Goal: Task Accomplishment & Management: Manage account settings

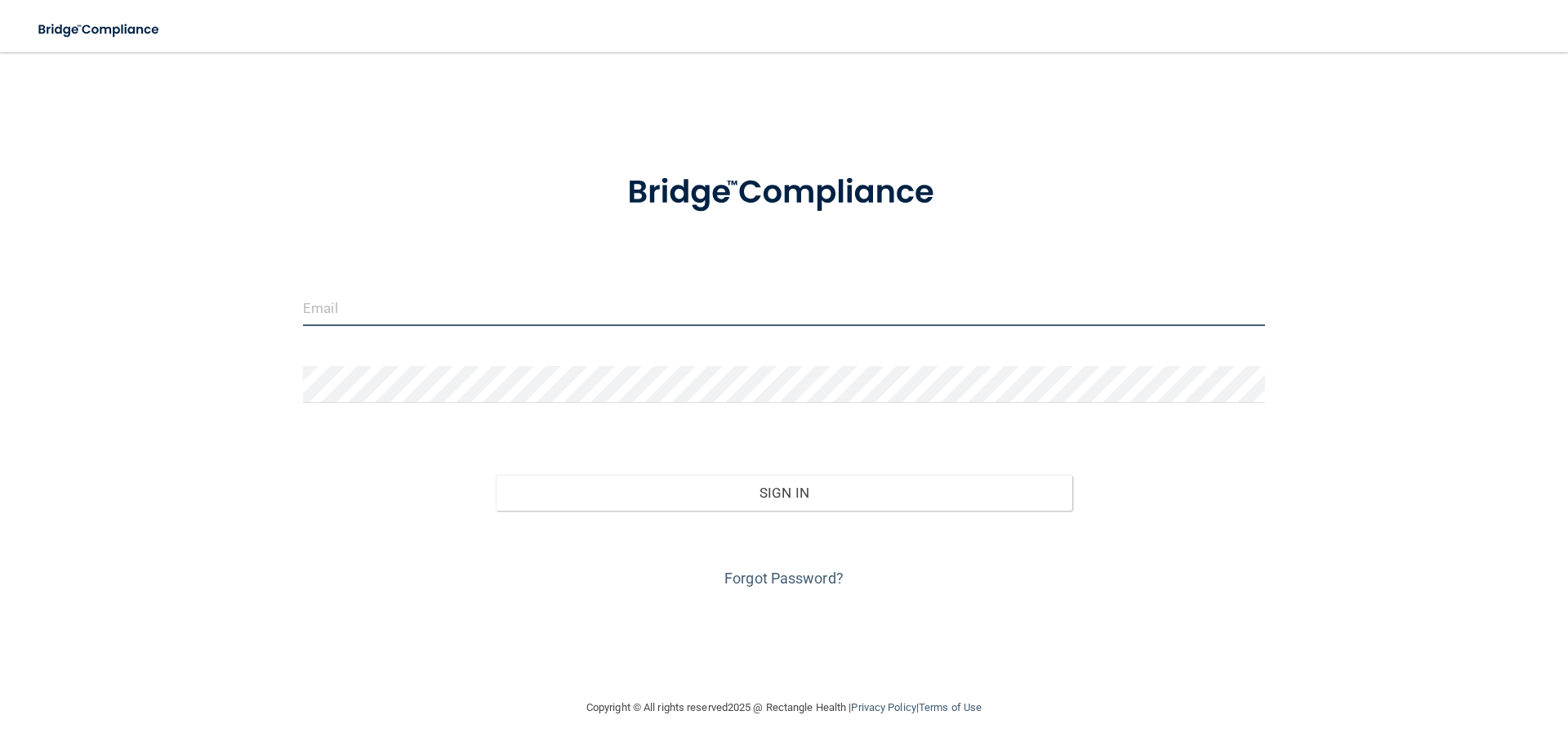
click at [328, 308] on input "email" at bounding box center [784, 308] width 962 height 37
click at [357, 313] on input "email" at bounding box center [784, 308] width 962 height 37
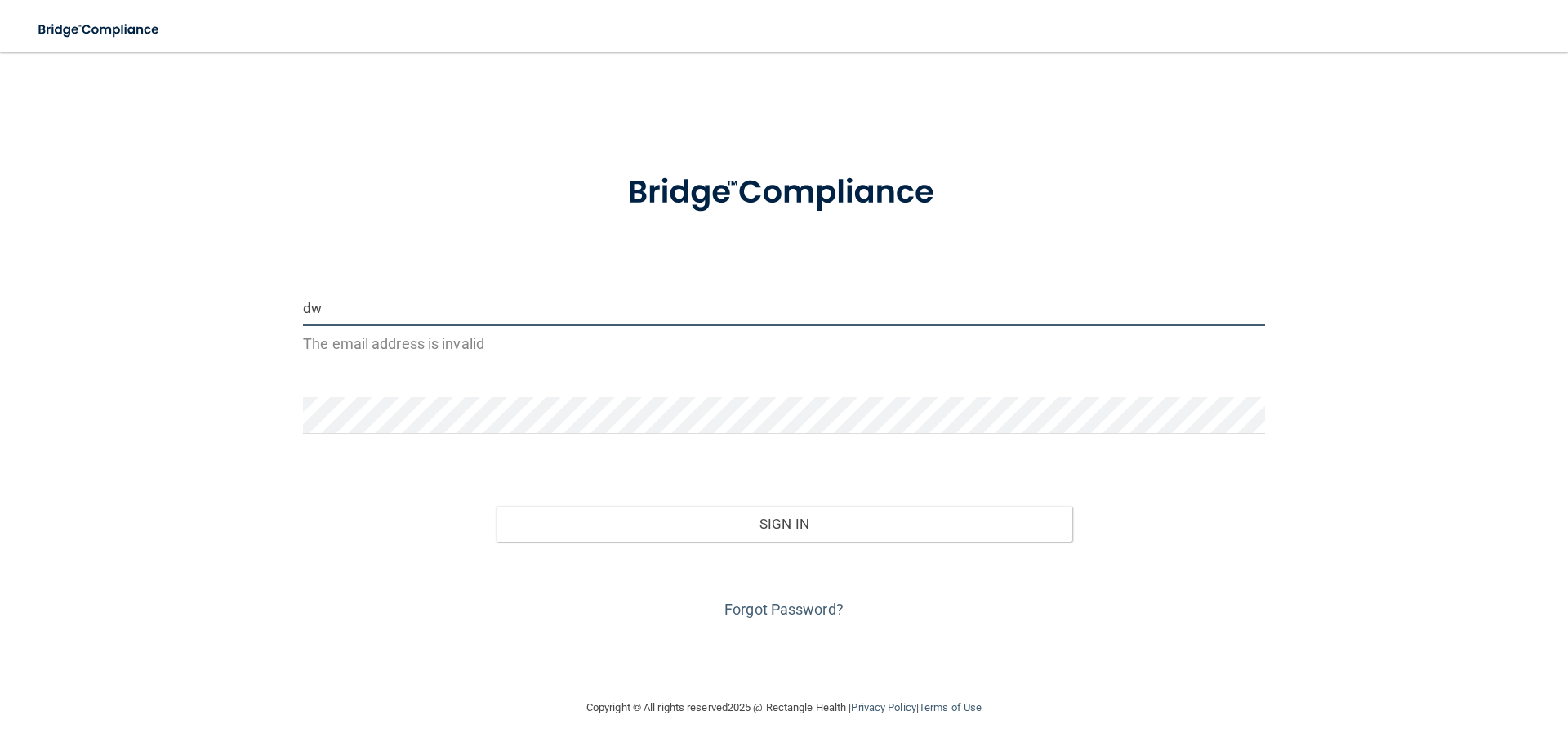
type input "d"
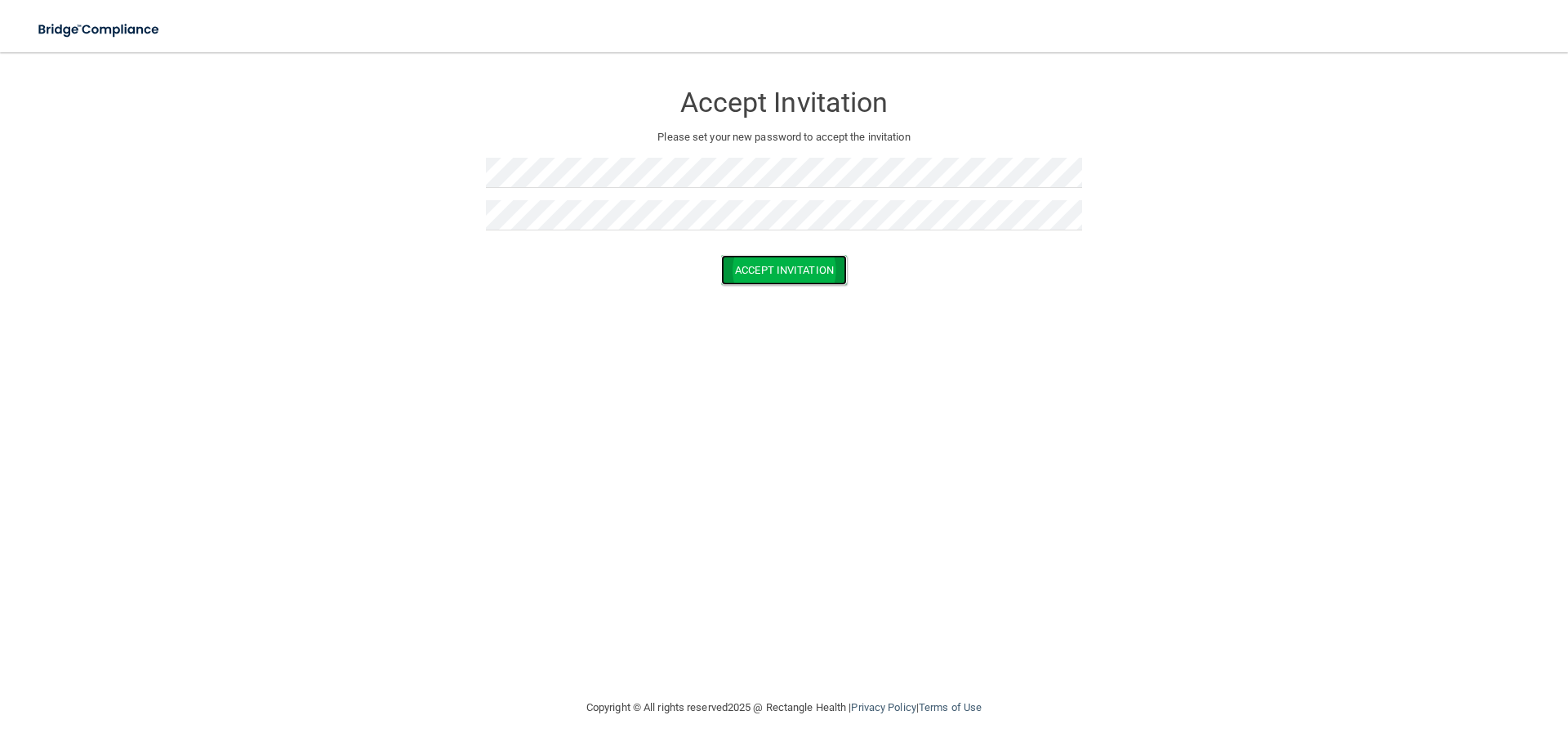
click at [819, 284] on button "Accept Invitation" at bounding box center [784, 270] width 126 height 30
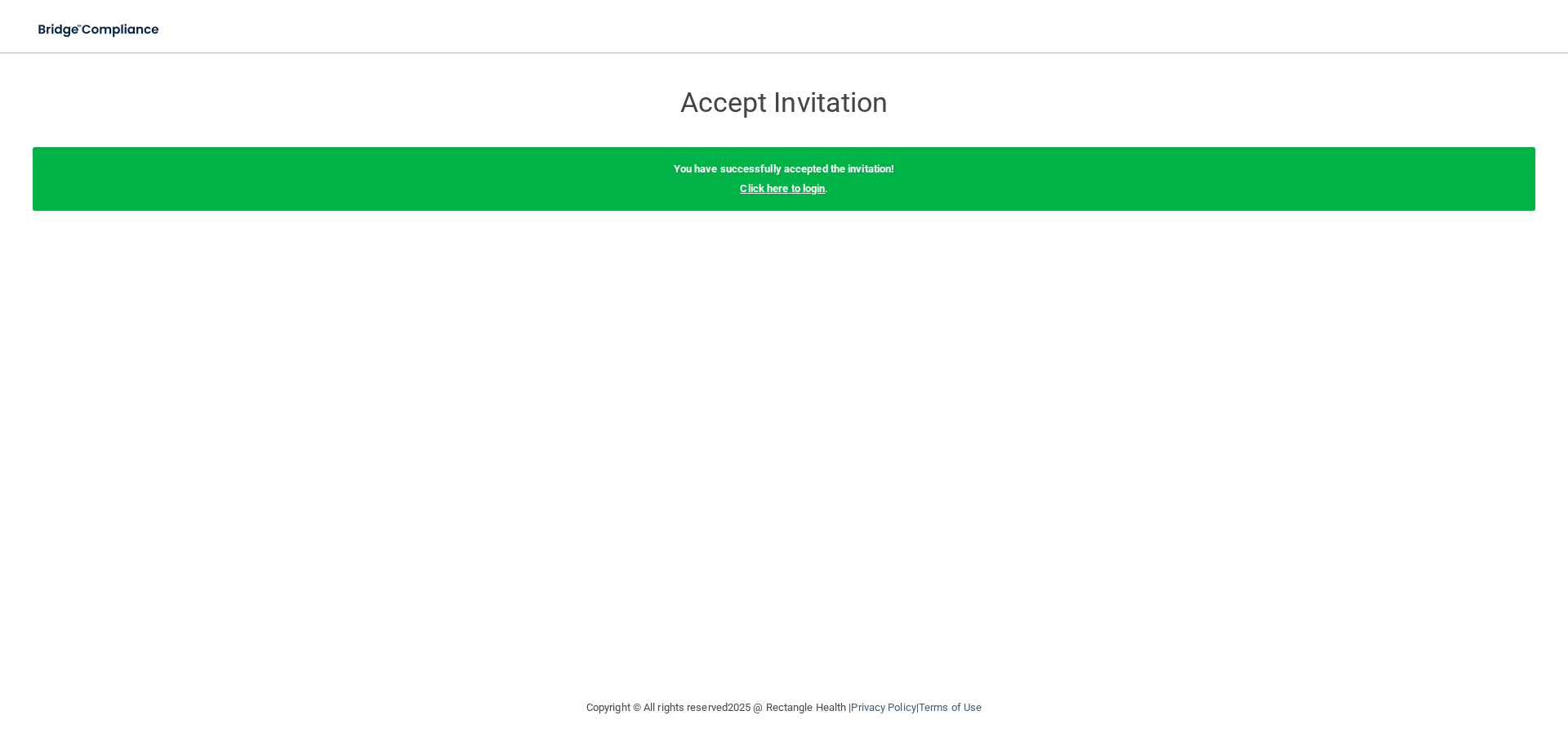
click at [794, 186] on link "Click here to login" at bounding box center [782, 188] width 85 height 13
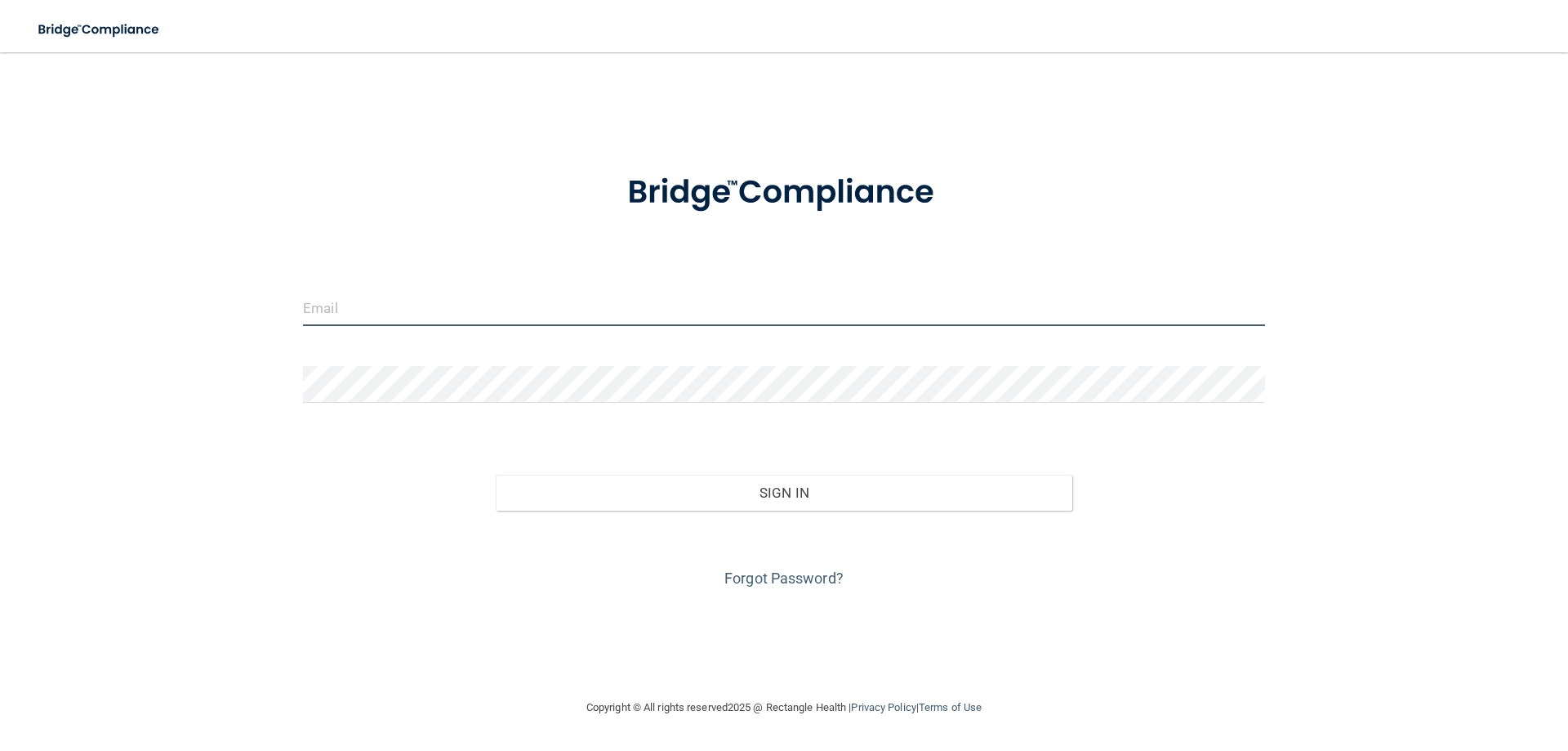
click at [349, 312] on input "email" at bounding box center [784, 308] width 962 height 37
type input "[EMAIL_ADDRESS][DOMAIN_NAME]"
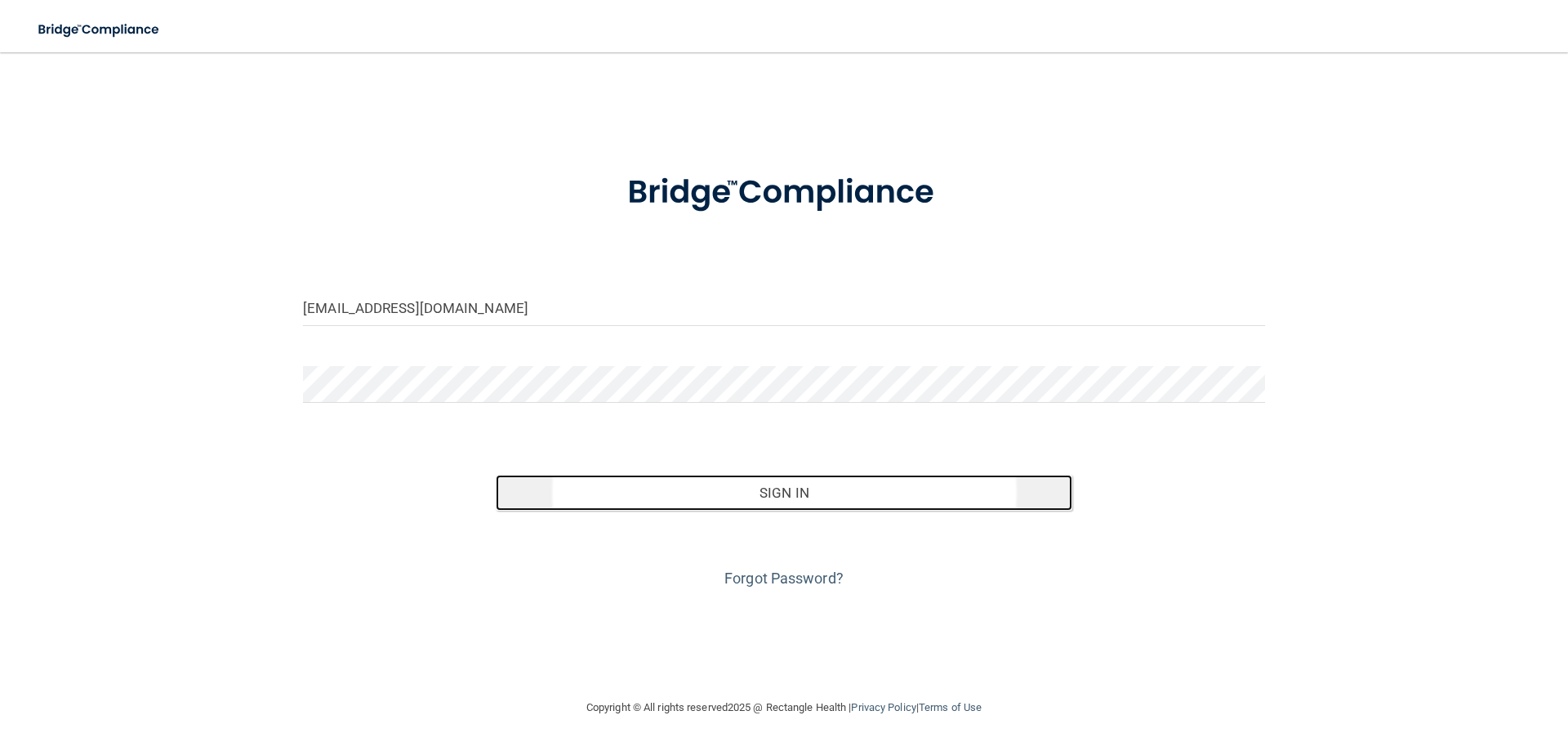
click at [649, 497] on button "Sign In" at bounding box center [784, 492] width 577 height 36
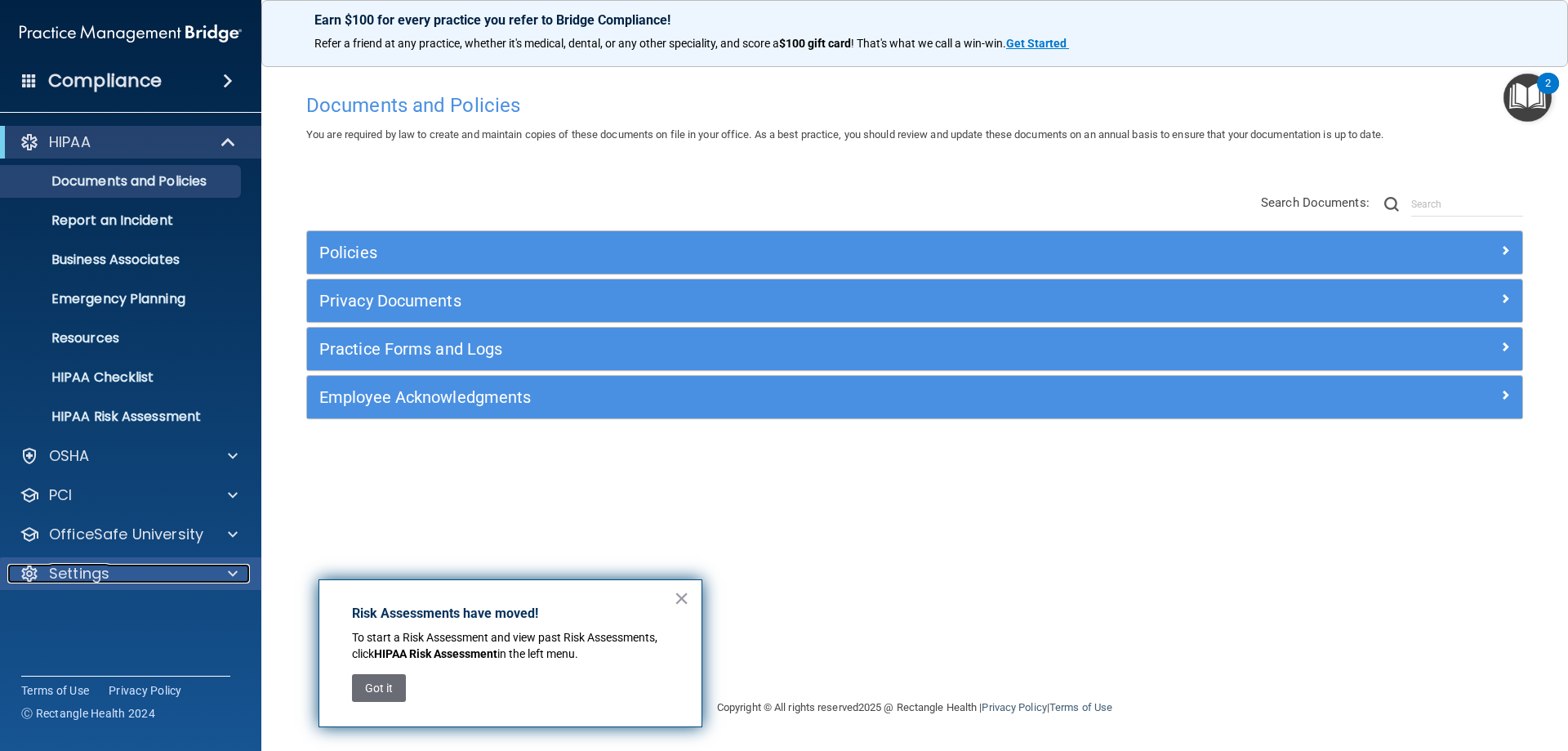
click at [98, 572] on p "Settings" at bounding box center [79, 572] width 60 height 19
click at [681, 594] on button "×" at bounding box center [681, 598] width 16 height 26
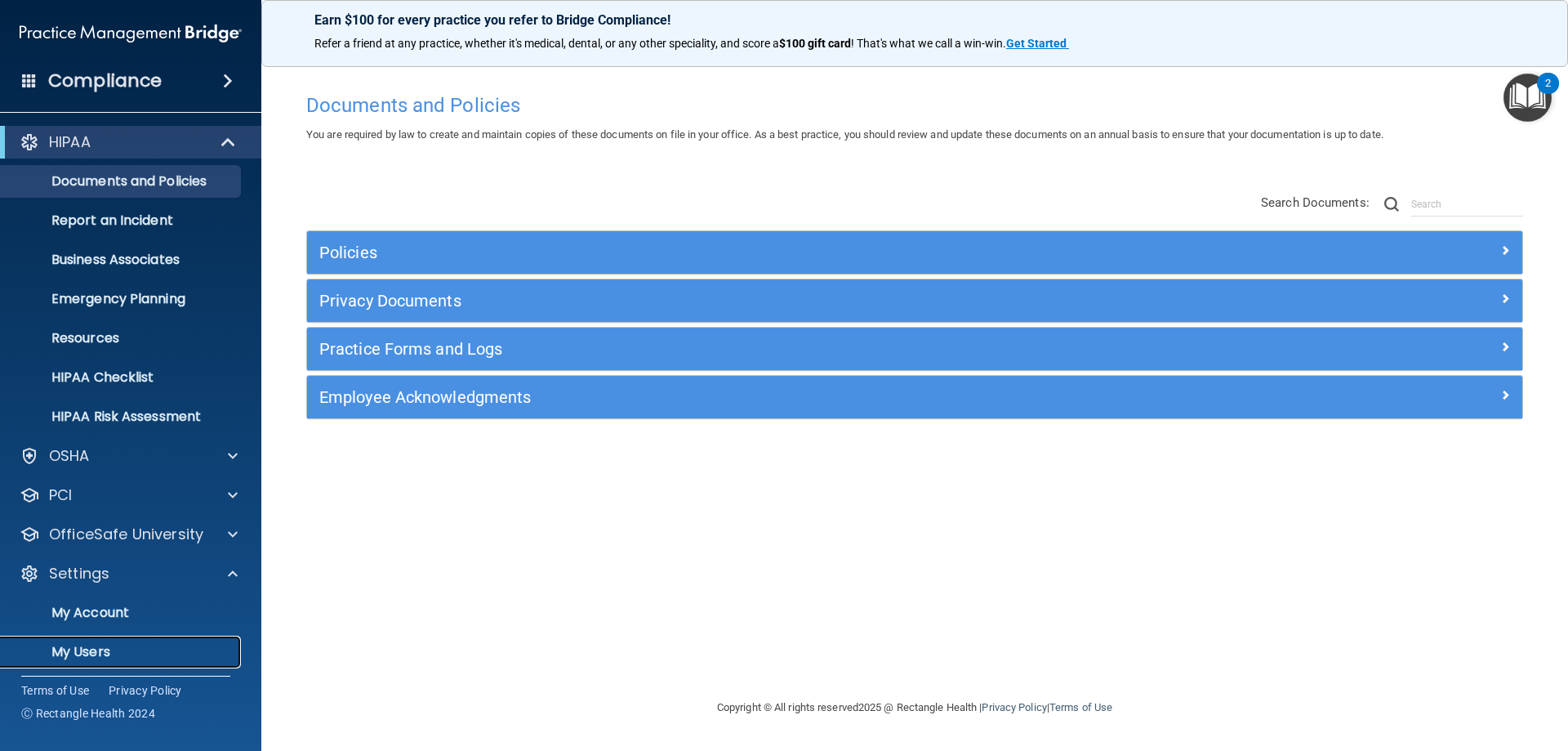
click at [101, 651] on p "My Users" at bounding box center [122, 651] width 223 height 16
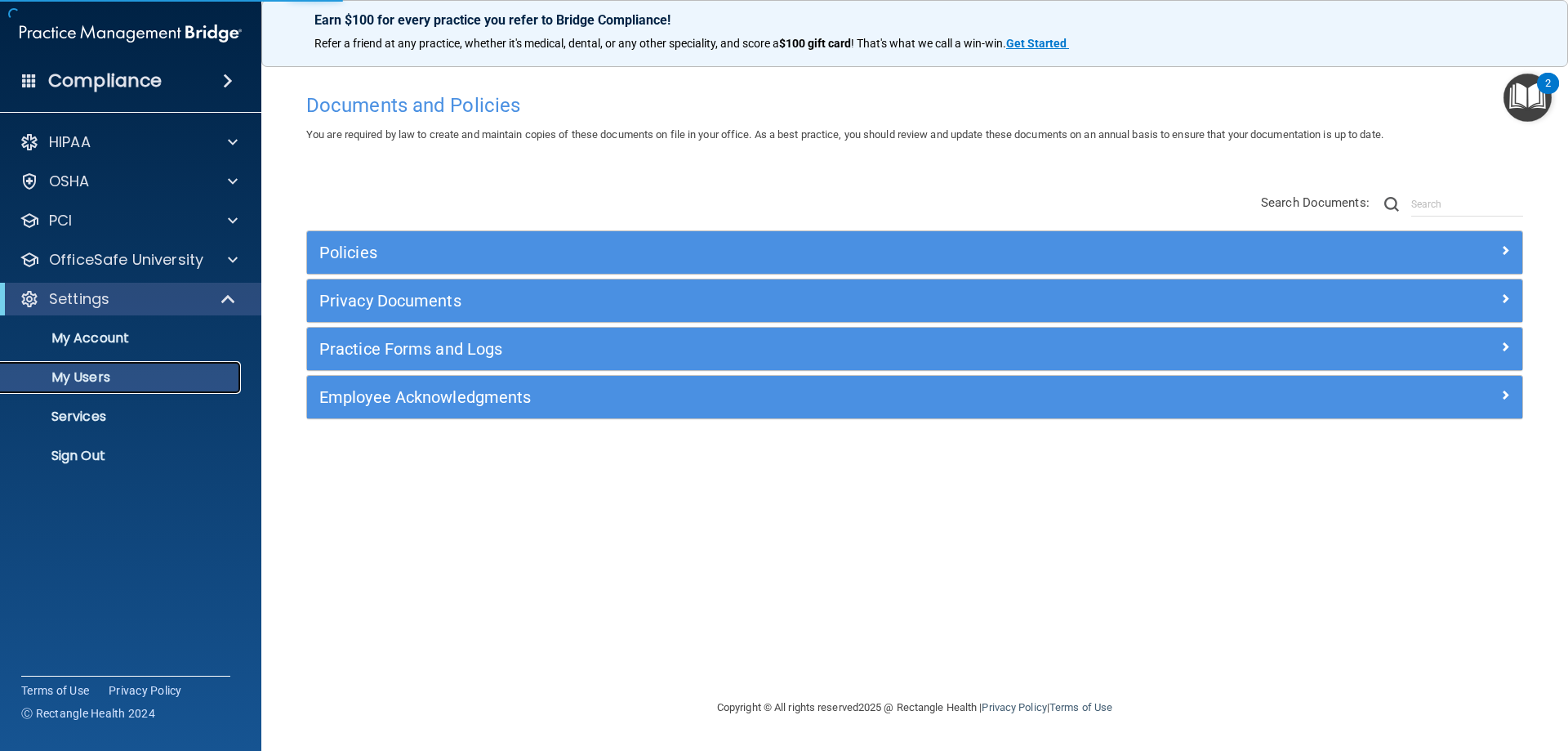
select select "20"
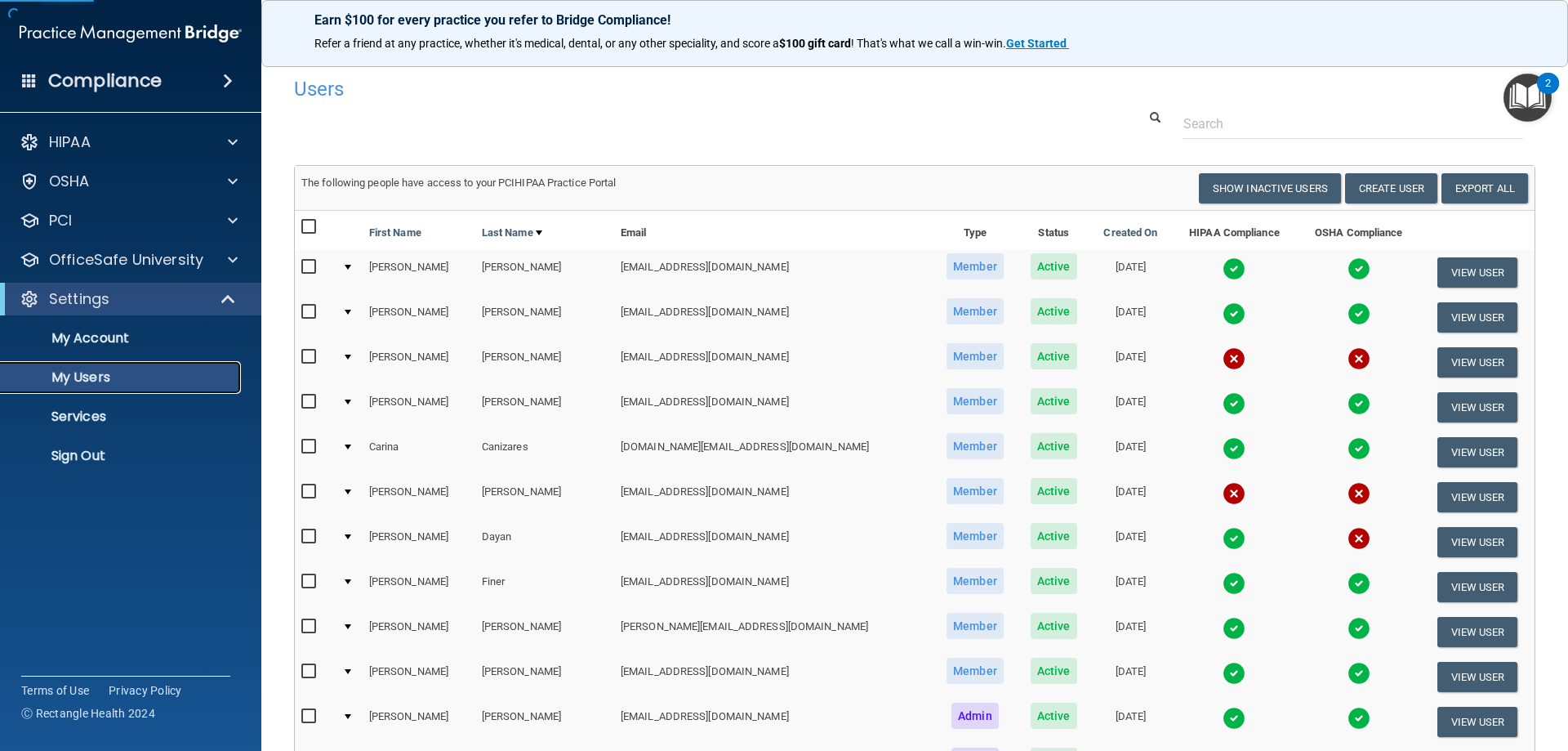
click at [115, 374] on p "My Users" at bounding box center [122, 376] width 223 height 16
click at [137, 343] on p "My Account" at bounding box center [122, 338] width 223 height 16
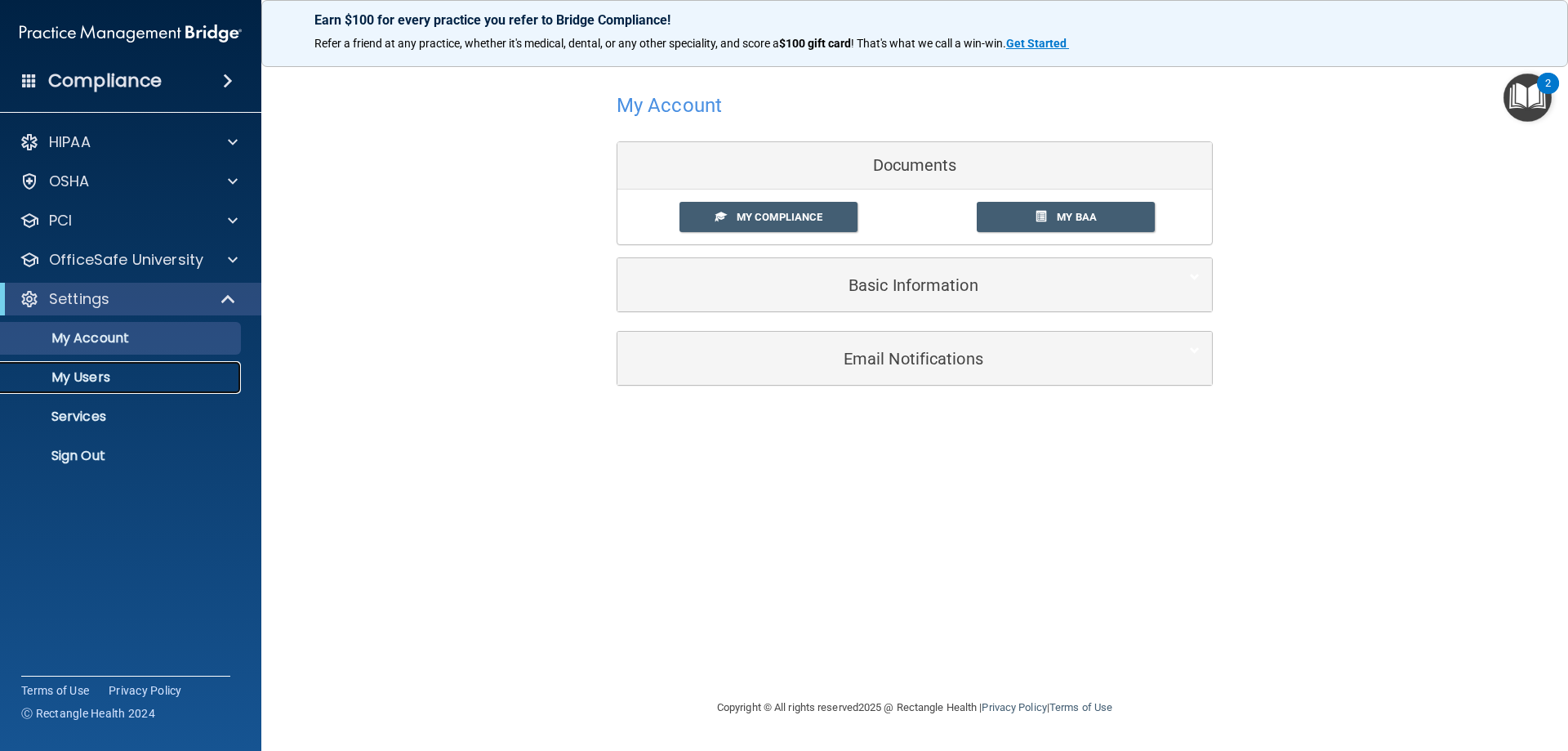
click at [127, 389] on link "My Users" at bounding box center [112, 377] width 257 height 33
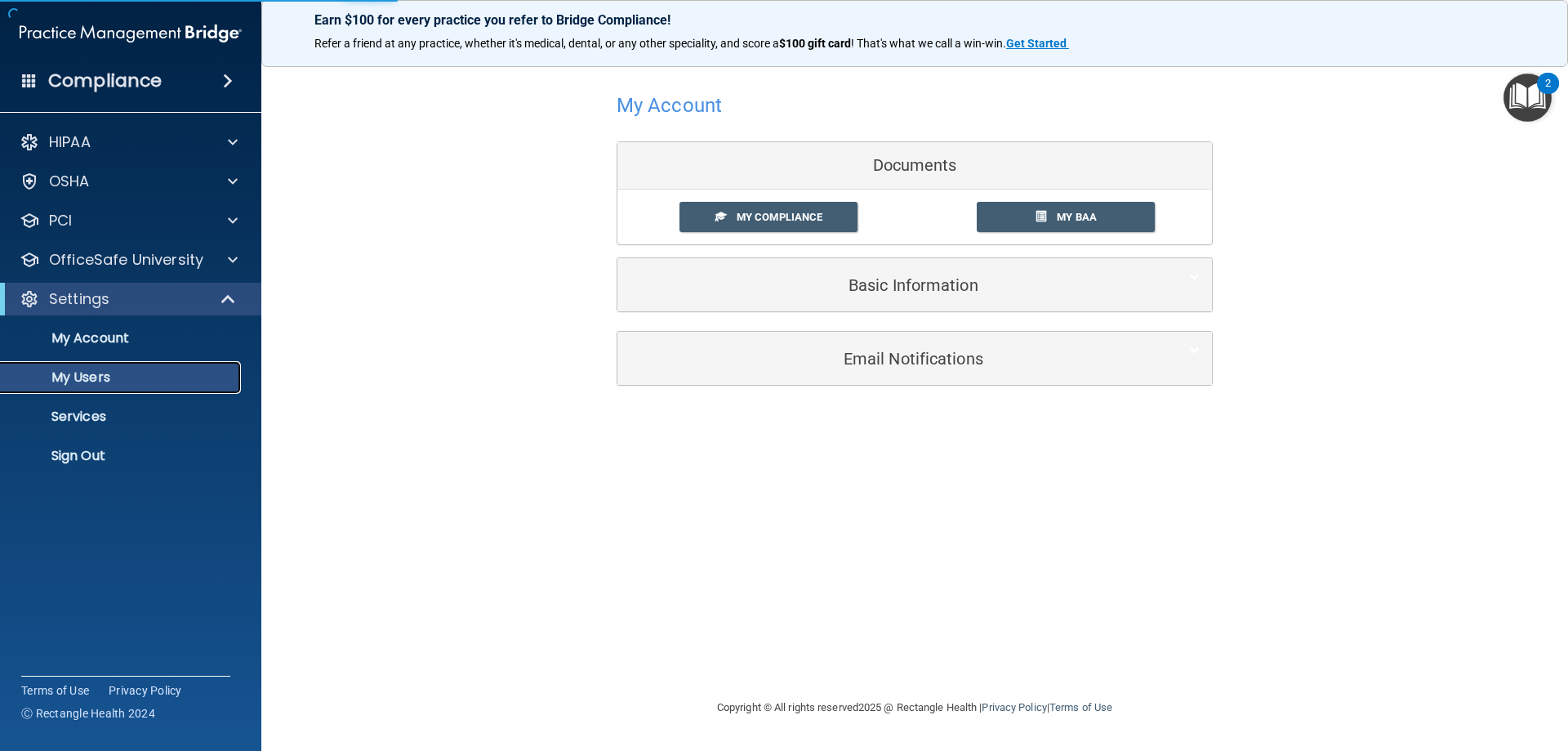
select select "20"
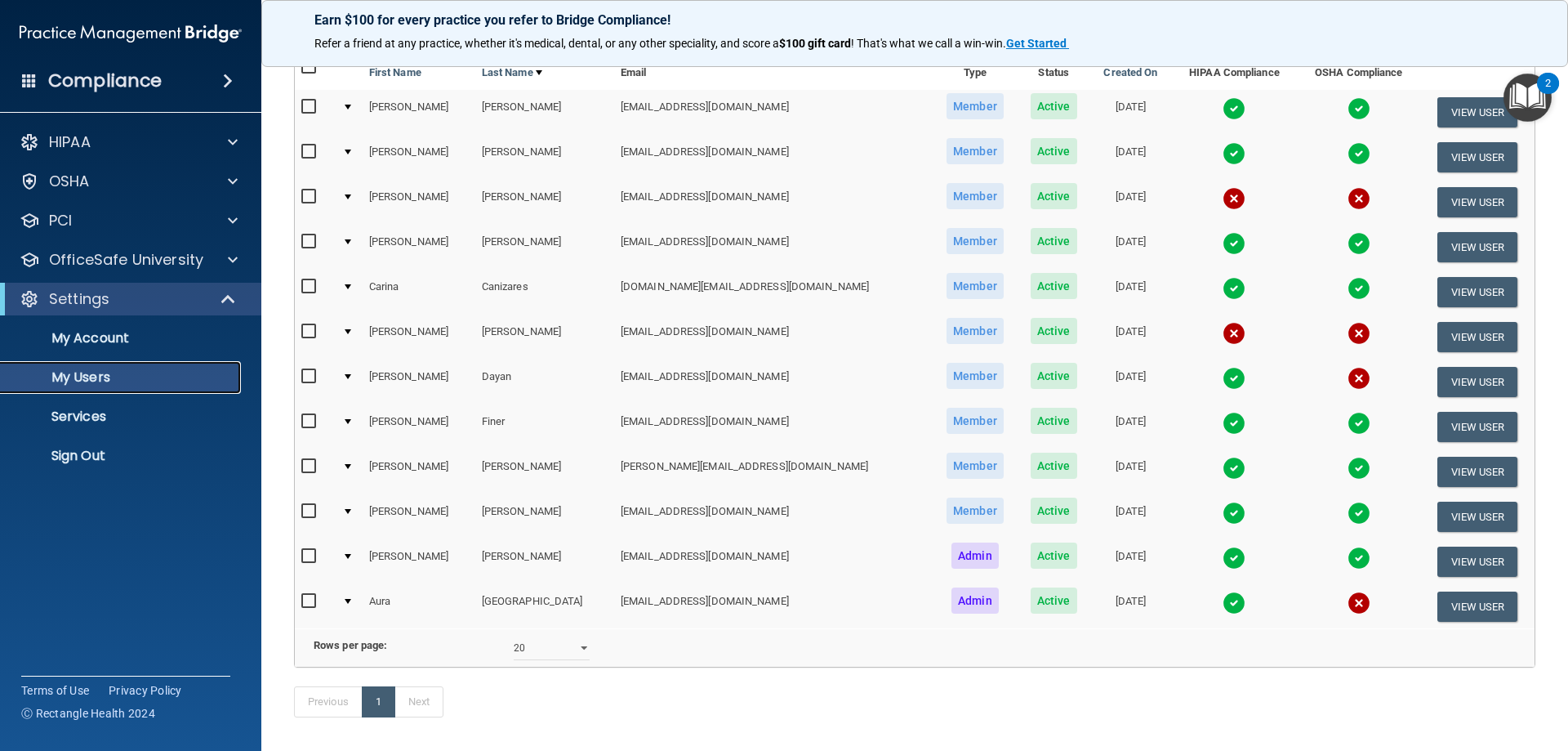
scroll to position [79, 0]
